Goal: Task Accomplishment & Management: Manage account settings

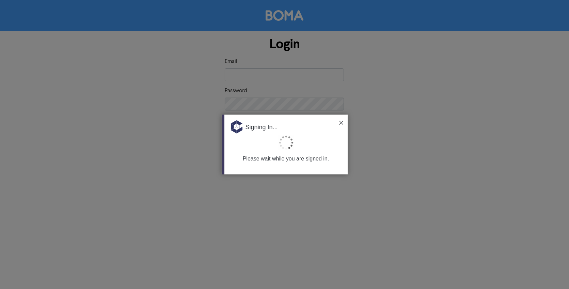
type input "[EMAIL_ADDRESS][DOMAIN_NAME]"
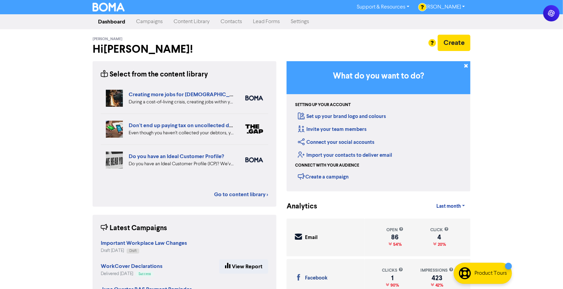
click at [133, 18] on link "Campaigns" at bounding box center [149, 22] width 37 height 14
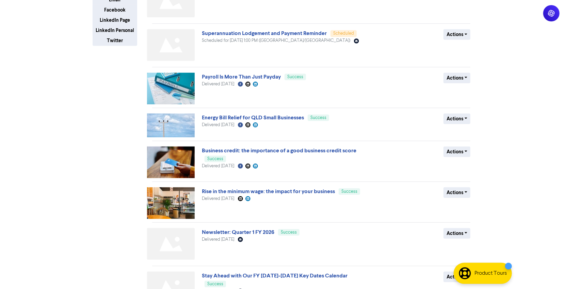
scroll to position [192, 0]
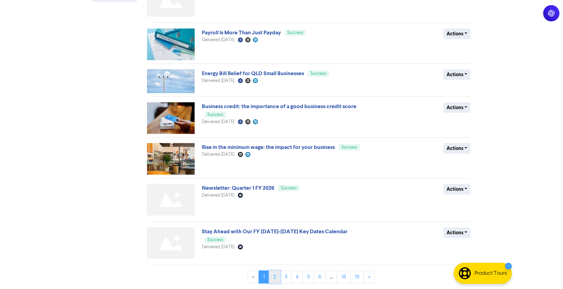
click at [276, 275] on link "2" at bounding box center [275, 277] width 12 height 13
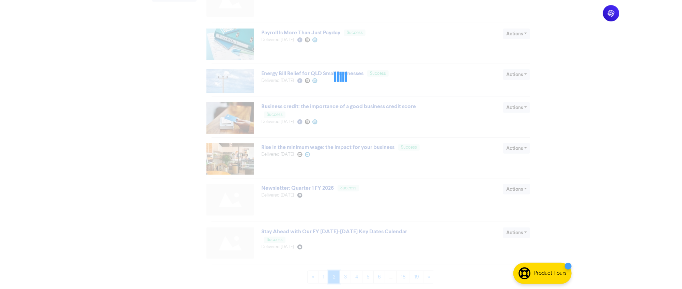
scroll to position [0, 0]
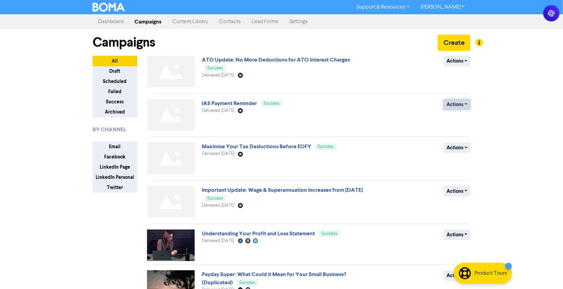
click at [457, 103] on button "Actions" at bounding box center [457, 104] width 27 height 11
click at [458, 118] on button "Duplicate" at bounding box center [471, 119] width 54 height 11
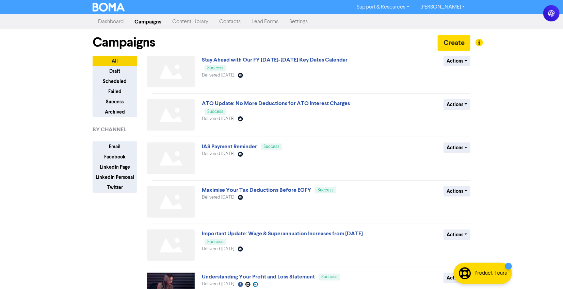
click at [113, 20] on link "Dashboard" at bounding box center [111, 22] width 36 height 14
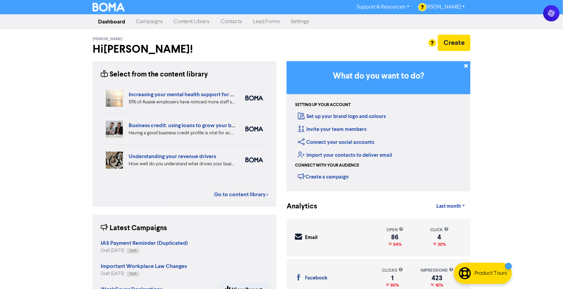
click at [155, 21] on link "Campaigns" at bounding box center [149, 22] width 37 height 14
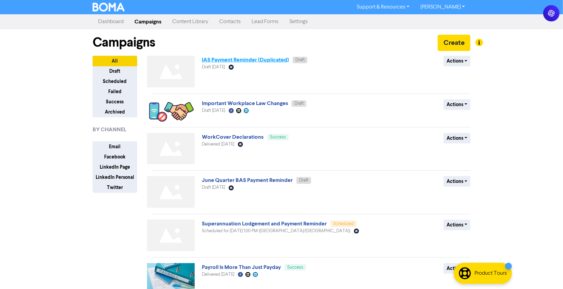
click at [211, 57] on link "IAS Payment Reminder (Duplicated)" at bounding box center [245, 60] width 87 height 7
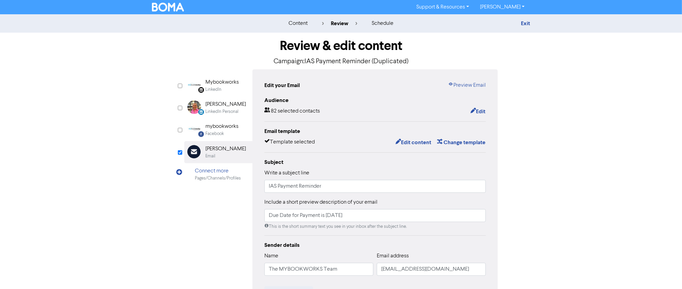
click at [172, 5] on img at bounding box center [168, 7] width 32 height 9
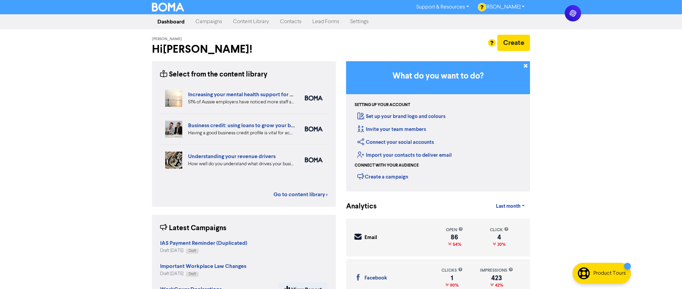
click at [287, 27] on link "Contacts" at bounding box center [290, 22] width 32 height 14
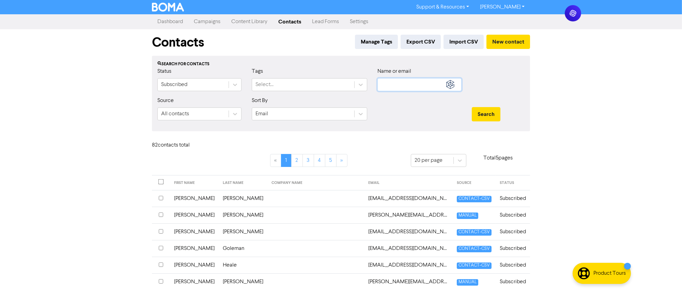
click at [419, 87] on input "text" at bounding box center [419, 84] width 84 height 13
paste input "[PERSON_NAME]"
type input "[PERSON_NAME]"
click at [472, 107] on button "Search" at bounding box center [486, 114] width 29 height 14
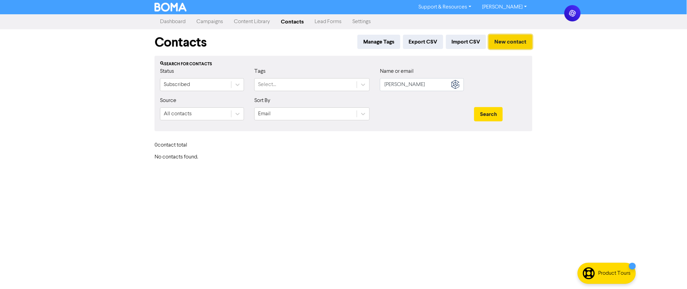
click at [502, 44] on button "New contact" at bounding box center [511, 42] width 44 height 14
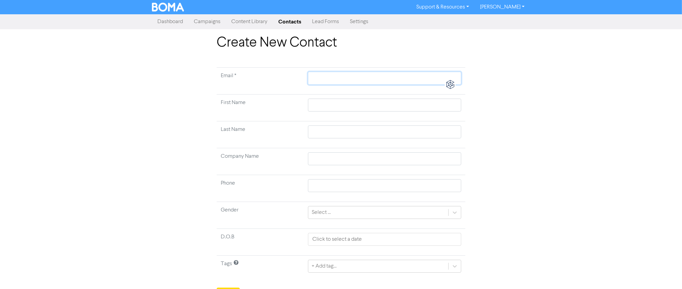
click at [341, 81] on input "text" at bounding box center [384, 78] width 153 height 13
click at [315, 104] on td at bounding box center [384, 108] width 161 height 27
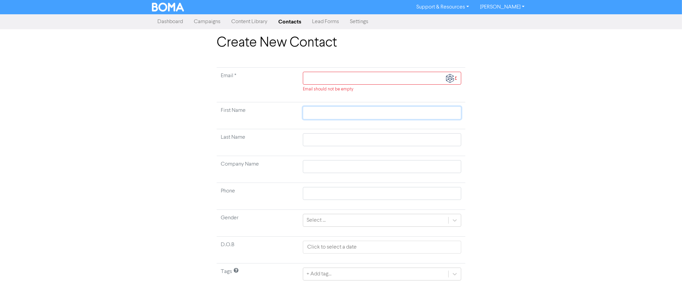
paste input "[PERSON_NAME]"
type input "[PERSON_NAME]"
click at [332, 108] on input "[PERSON_NAME]" at bounding box center [382, 113] width 158 height 13
click at [330, 111] on input "[PERSON_NAME]" at bounding box center [382, 113] width 158 height 13
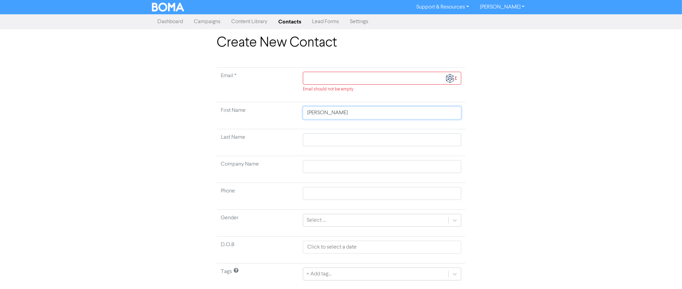
type input "[PERSON_NAME]"
click at [318, 132] on td at bounding box center [382, 142] width 166 height 27
click at [319, 139] on input "text" at bounding box center [382, 139] width 158 height 13
paste input "West"
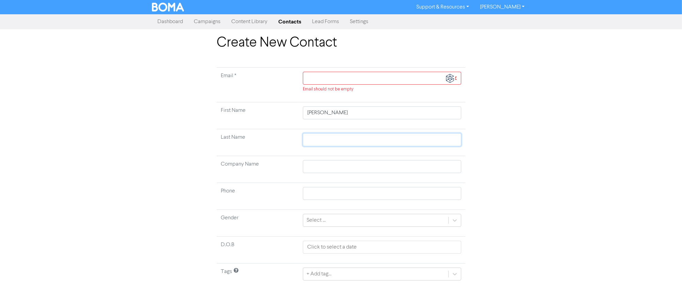
type input "West"
click at [324, 79] on input "text" at bounding box center [382, 78] width 158 height 13
paste input "[PERSON_NAME][EMAIL_ADDRESS][DOMAIN_NAME]"
type input "[PERSON_NAME][EMAIL_ADDRESS][DOMAIN_NAME]"
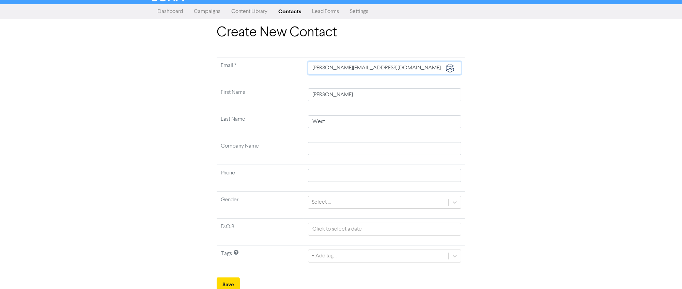
scroll to position [13, 0]
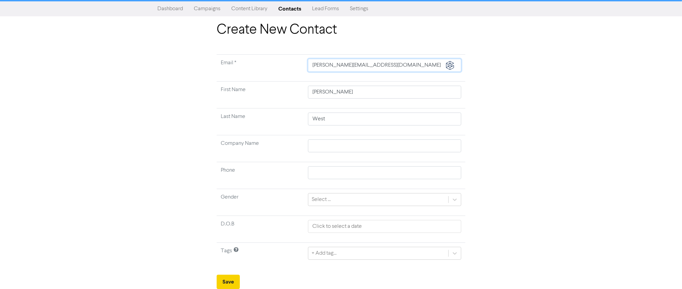
type input "[PERSON_NAME][EMAIL_ADDRESS][DOMAIN_NAME]"
click at [224, 288] on button "Save" at bounding box center [228, 282] width 23 height 14
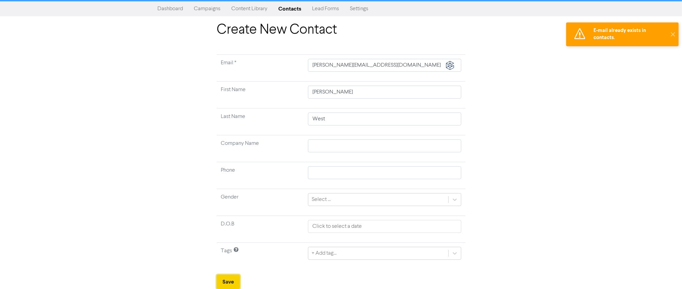
click at [227, 282] on button "Save" at bounding box center [228, 282] width 23 height 14
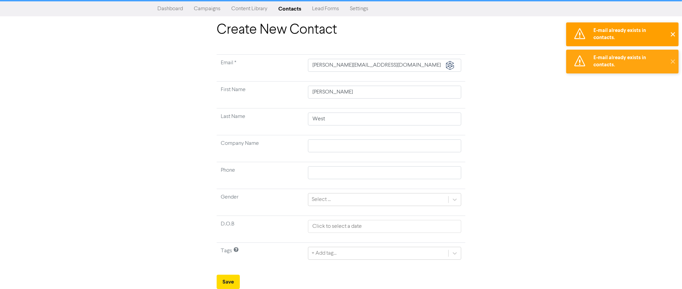
click at [673, 33] on button "✕" at bounding box center [672, 34] width 11 height 24
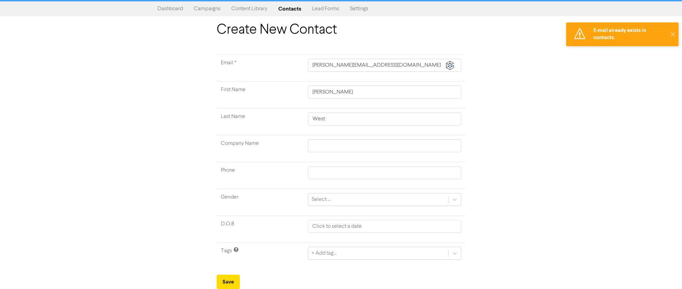
click at [672, 59] on div "Create New Contact Email * [PERSON_NAME][EMAIL_ADDRESS][DOMAIN_NAME] First Name…" at bounding box center [341, 156] width 682 height 268
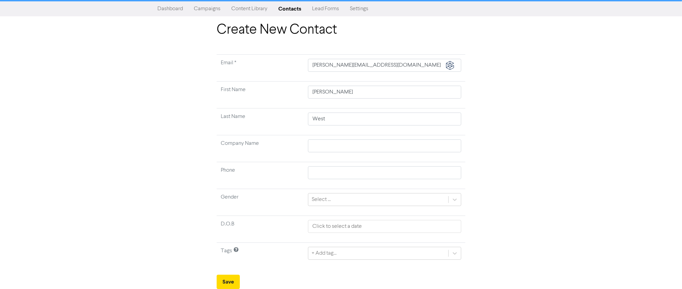
click at [282, 9] on link "Contacts" at bounding box center [290, 9] width 34 height 14
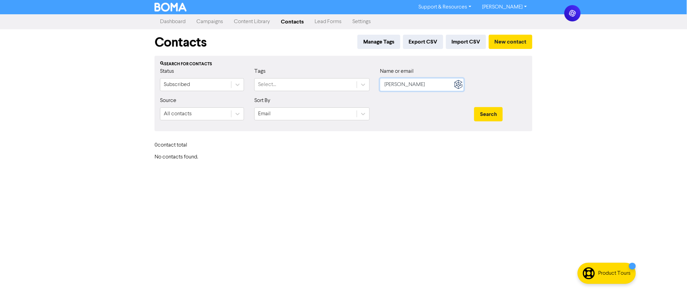
click at [417, 85] on input "[PERSON_NAME]" at bounding box center [422, 84] width 84 height 13
click at [407, 90] on input "[PERSON_NAME]" at bounding box center [422, 84] width 84 height 13
type input "[PERSON_NAME]"
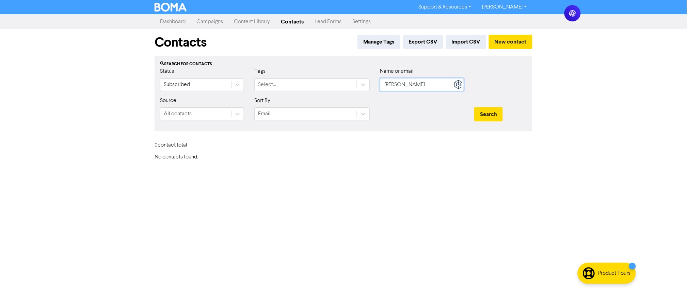
click at [474, 107] on button "Search" at bounding box center [488, 114] width 29 height 14
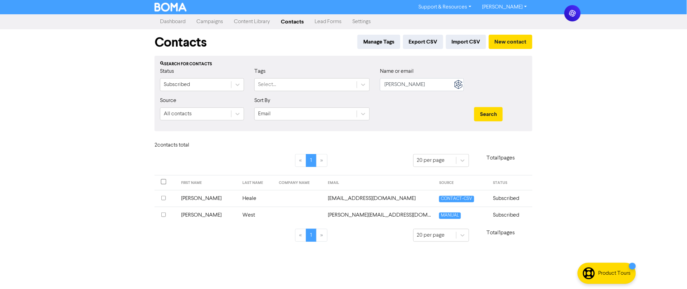
click at [199, 261] on div "Support & Resources Video Tutorials FAQ & Guides Marketing Education [PERSON_NA…" at bounding box center [343, 144] width 687 height 289
click at [161, 21] on link "Dashboard" at bounding box center [173, 22] width 36 height 14
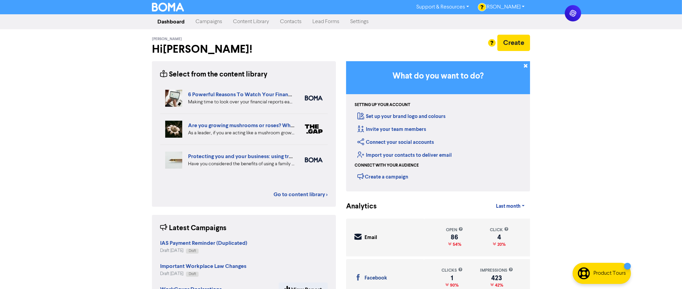
click at [203, 23] on link "Campaigns" at bounding box center [208, 22] width 37 height 14
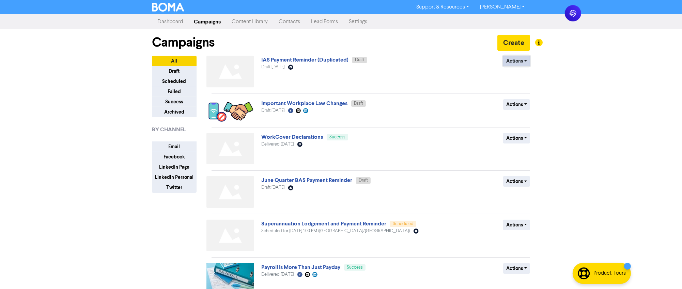
click at [511, 60] on button "Actions" at bounding box center [516, 61] width 27 height 11
click at [519, 97] on button "Rename" at bounding box center [530, 97] width 54 height 11
click at [515, 64] on button "Actions" at bounding box center [516, 61] width 27 height 11
click at [523, 97] on button "Rename" at bounding box center [530, 97] width 54 height 11
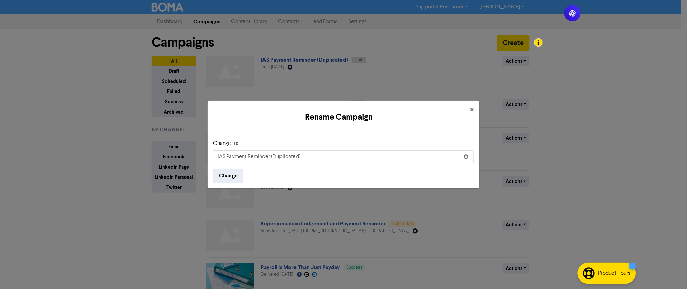
drag, startPoint x: 304, startPoint y: 157, endPoint x: 270, endPoint y: 155, distance: 34.1
click at [270, 155] on input "IAS Payment Reminder (Duplicated)" at bounding box center [343, 156] width 261 height 13
type input "IAS Payment Reminder"
click at [221, 177] on button "Change" at bounding box center [228, 176] width 30 height 14
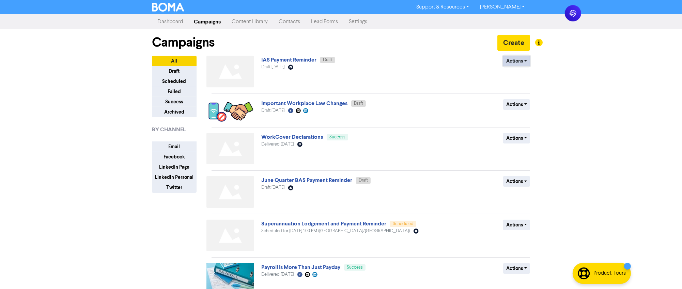
click at [509, 61] on button "Actions" at bounding box center [516, 61] width 27 height 11
click at [286, 57] on link "IAS Payment Reminder" at bounding box center [288, 60] width 55 height 7
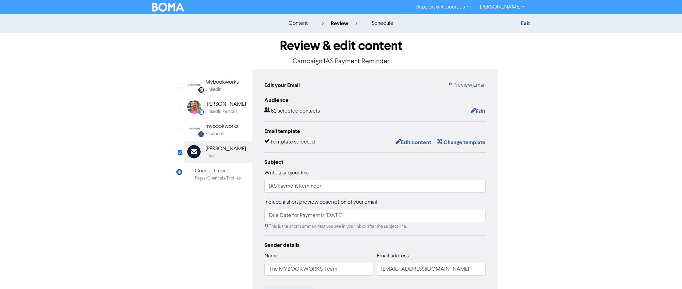
scroll to position [38, 0]
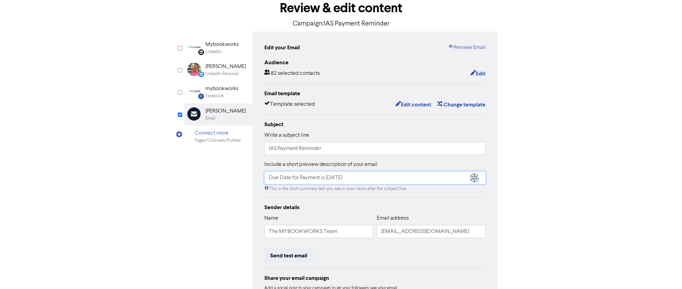
click at [328, 177] on input "Due Date for Payment is [DATE]" at bounding box center [374, 178] width 221 height 13
click at [335, 176] on input "Due Date for Payment is [DATE]" at bounding box center [374, 178] width 221 height 13
type input "Due Date for Payment is [DATE]"
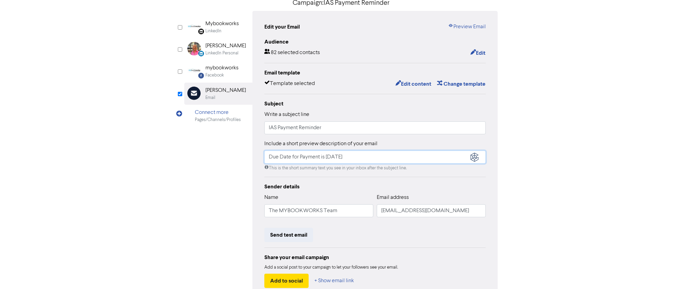
scroll to position [76, 0]
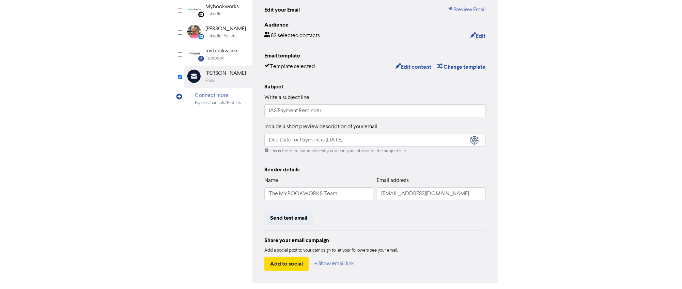
click at [227, 161] on div "LinkedIn Page Created with Sketch. Mybookworks LinkedIn LinkedIn Personal Creat…" at bounding box center [340, 138] width 313 height 289
drag, startPoint x: 359, startPoint y: 138, endPoint x: 325, endPoint y: 136, distance: 34.1
click at [325, 136] on input "Due Date for Payment is [DATE]" at bounding box center [374, 140] width 221 height 13
click at [353, 140] on input "Due Date for Payment is [DATE]" at bounding box center [374, 140] width 221 height 13
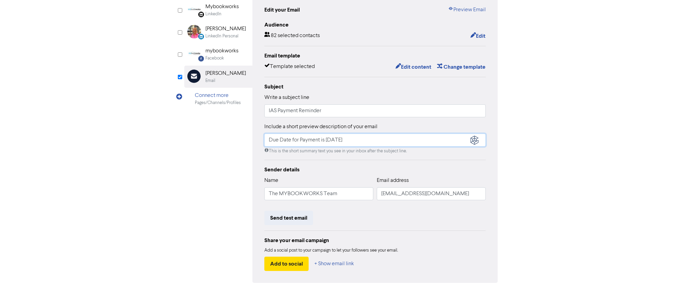
drag, startPoint x: 364, startPoint y: 140, endPoint x: 327, endPoint y: 138, distance: 37.5
click at [327, 138] on input "Due Date for Payment is [DATE]" at bounding box center [374, 140] width 221 height 13
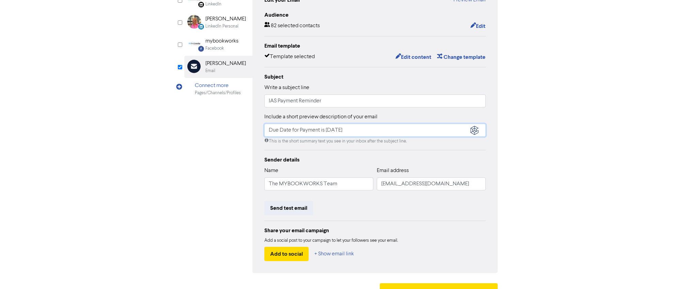
scroll to position [62, 0]
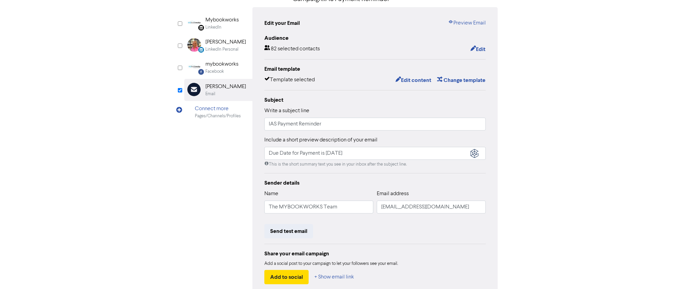
click at [536, 181] on div "content review schedule Exit Review & edit content Campaign: IAS Payment Remind…" at bounding box center [341, 139] width 682 height 375
click at [419, 80] on button "Edit content" at bounding box center [413, 80] width 36 height 9
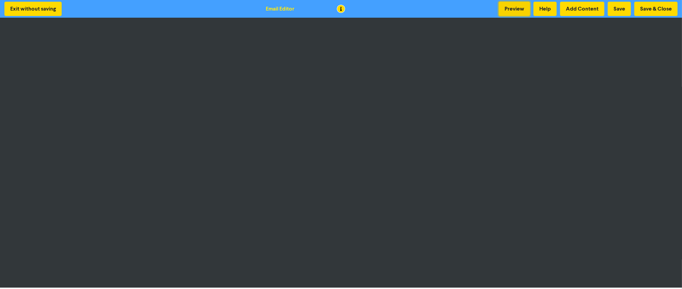
click at [514, 9] on button "Preview" at bounding box center [513, 9] width 31 height 14
click at [659, 9] on button "Save & Close" at bounding box center [655, 9] width 43 height 14
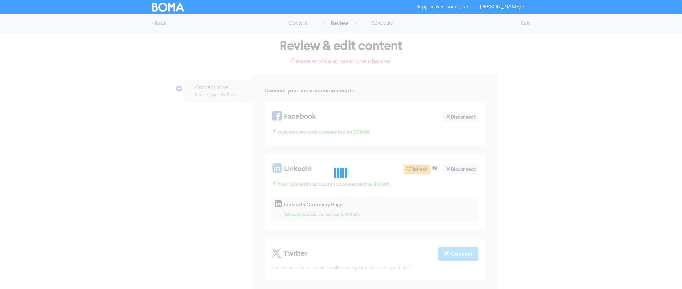
click at [655, 11] on div "Support & Resources Video Tutorials FAQ & Guides Marketing Education [PERSON_NA…" at bounding box center [341, 7] width 682 height 14
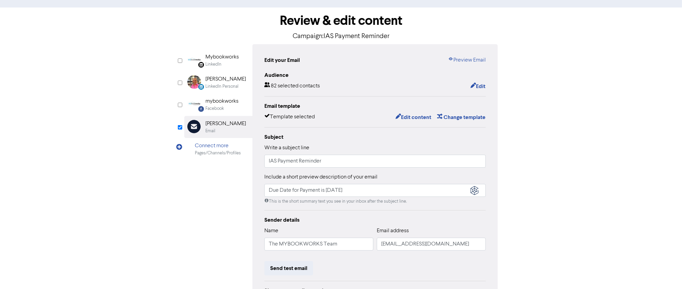
scroll to position [25, 0]
click at [464, 60] on link "Preview Email" at bounding box center [467, 61] width 38 height 8
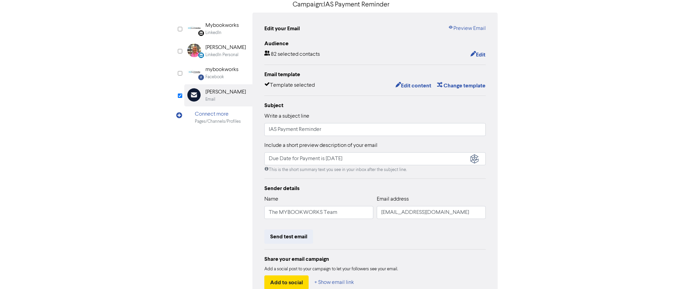
scroll to position [0, 0]
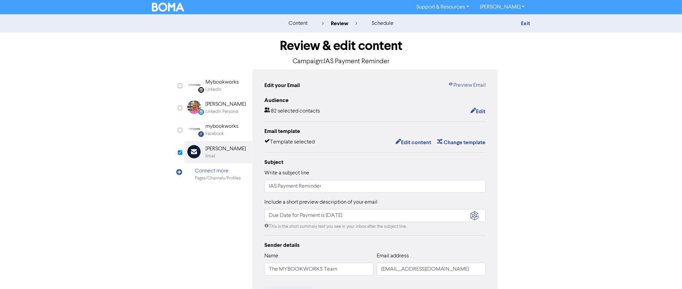
click at [292, 24] on div "content" at bounding box center [297, 23] width 19 height 8
click at [525, 21] on link "Exit" at bounding box center [525, 23] width 9 height 7
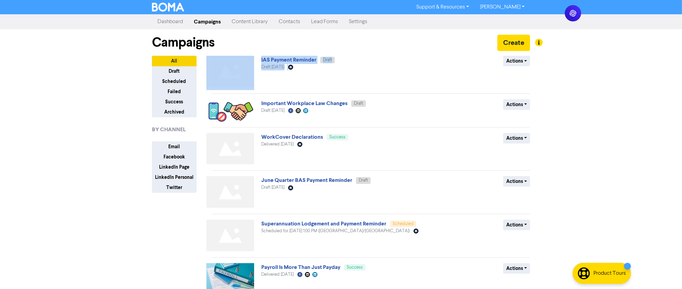
drag, startPoint x: 257, startPoint y: 55, endPoint x: 187, endPoint y: 134, distance: 105.4
click at [213, 118] on div "IAS Payment Reminder Draft Draft [DATE] Email Created with Sketch. Actions Dele…" at bounding box center [370, 256] width 318 height 401
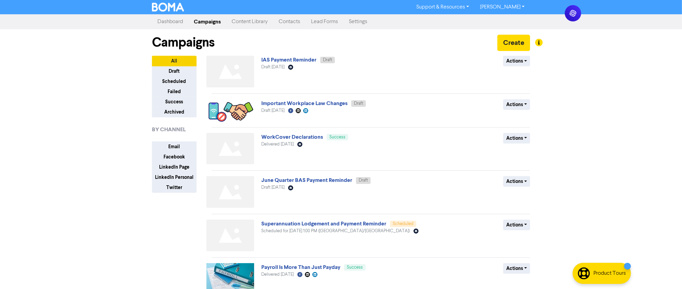
click at [96, 141] on div "Support & Resources Video Tutorials FAQ & Guides Marketing Education [PERSON_NA…" at bounding box center [341, 144] width 682 height 289
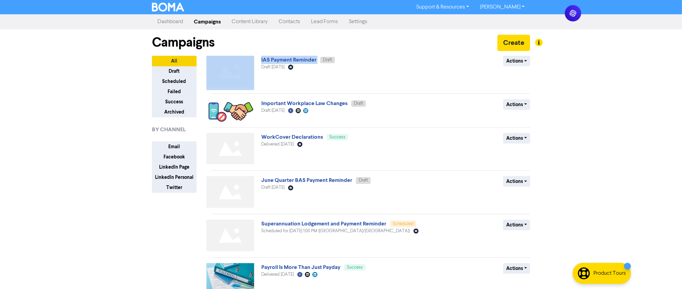
drag, startPoint x: 259, startPoint y: 57, endPoint x: 319, endPoint y: 58, distance: 60.3
click at [319, 58] on div "IAS Payment Reminder Draft Draft [DATE] Email Created with Sketch. Actions Dele…" at bounding box center [370, 73] width 329 height 34
copy div "IAS Payment Reminder"
